Goal: Navigation & Orientation: Find specific page/section

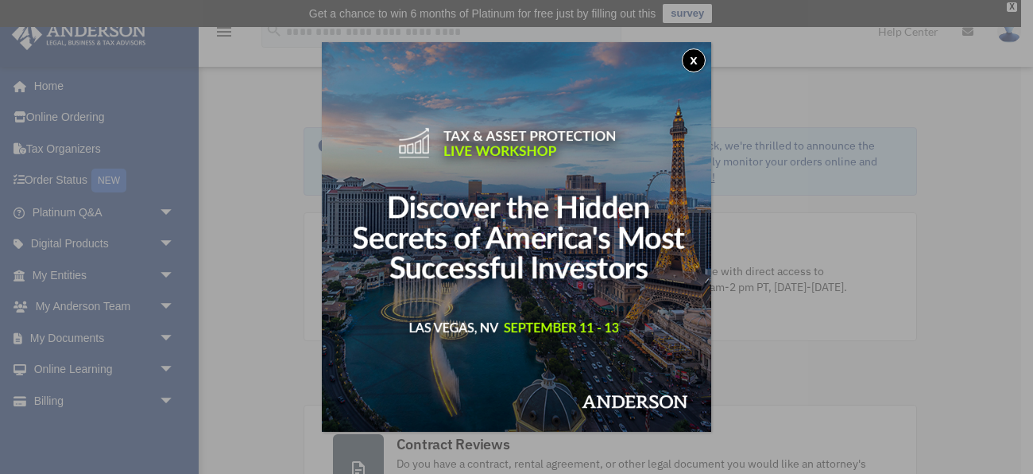
click at [980, 237] on div "x" at bounding box center [516, 237] width 1033 height 474
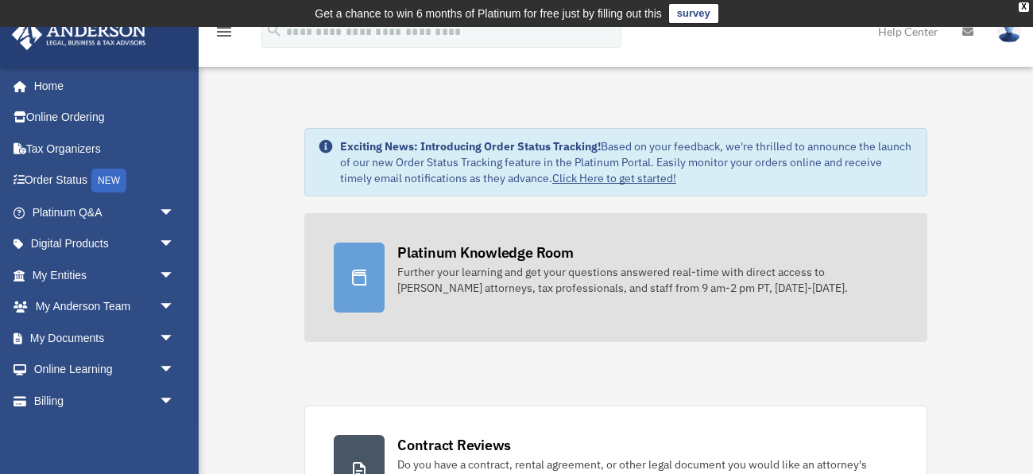
click at [524, 266] on div "Further your learning and get your questions answered real-time with direct acc…" at bounding box center [647, 280] width 501 height 32
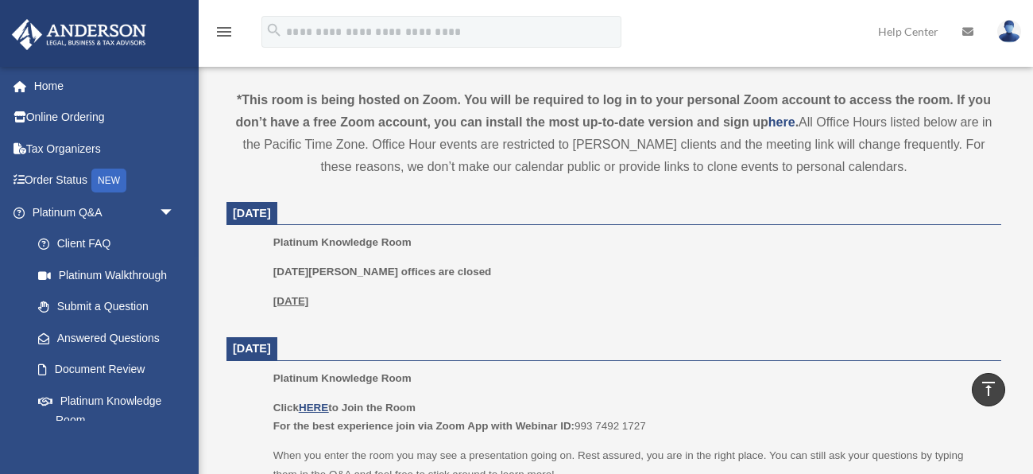
scroll to position [577, 0]
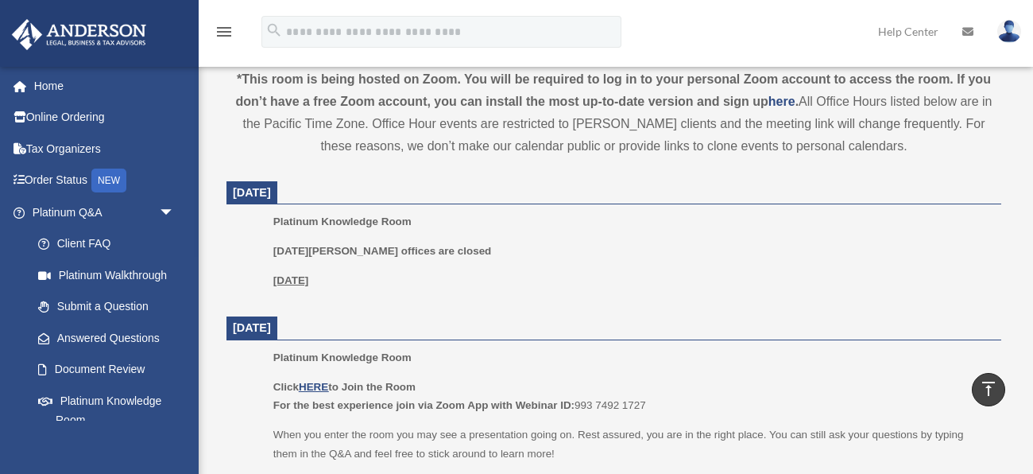
click at [154, 24] on link at bounding box center [98, 33] width 199 height 68
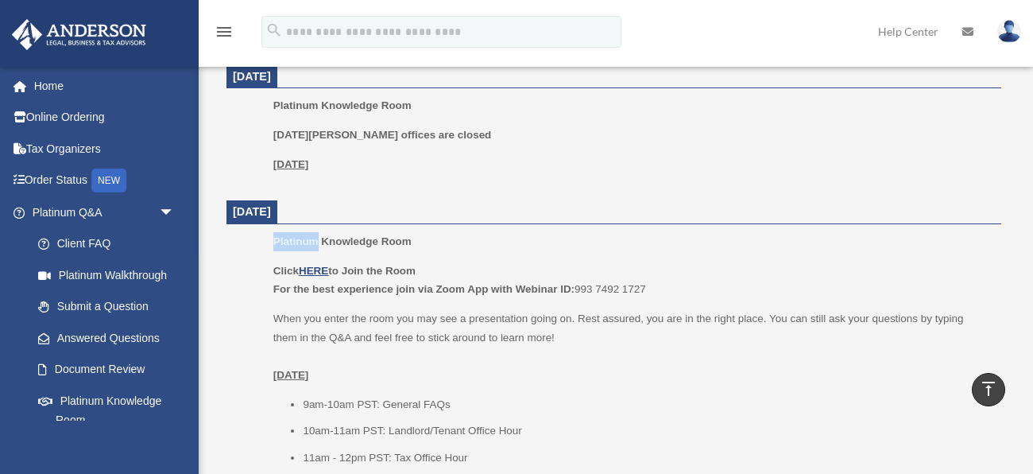
scroll to position [735, 0]
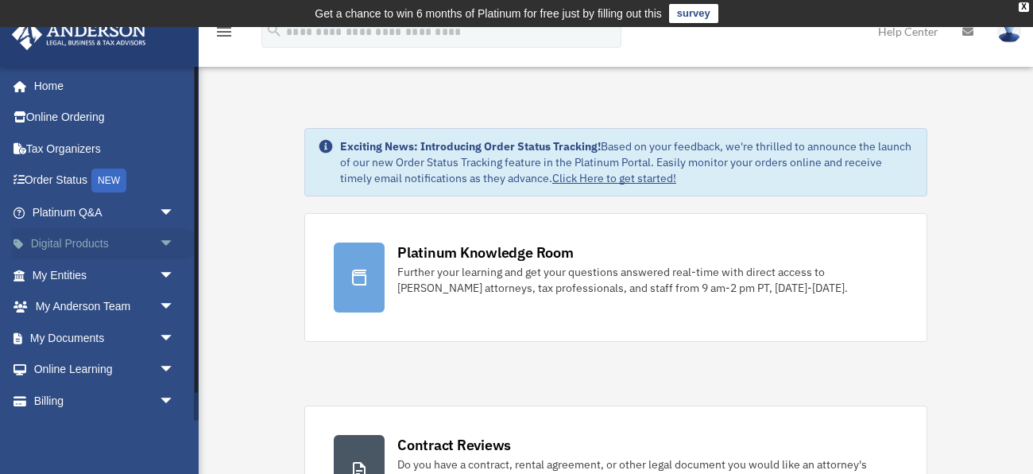
click at [165, 240] on span "arrow_drop_down" at bounding box center [175, 244] width 32 height 33
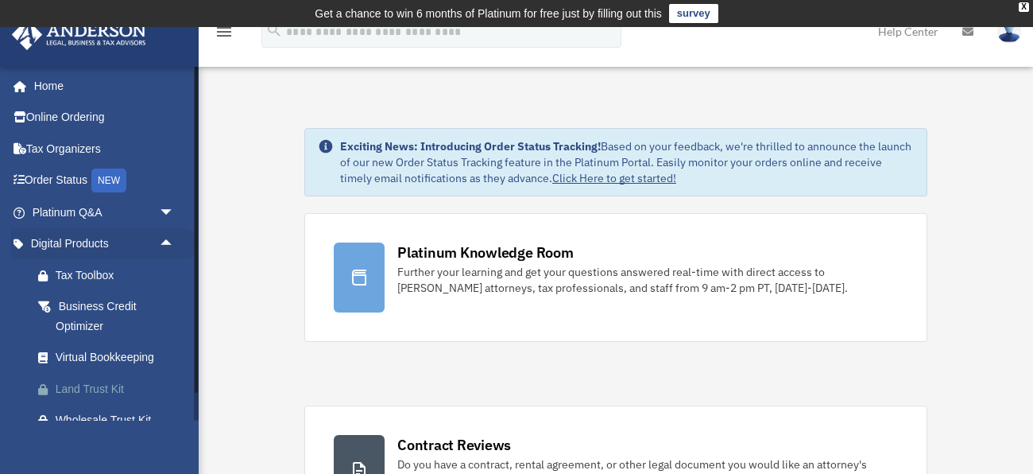
click at [89, 386] on div "Land Trust Kit" at bounding box center [117, 389] width 123 height 20
click at [52, 149] on link "Tax Organizers" at bounding box center [105, 149] width 188 height 32
